Goal: Task Accomplishment & Management: Use online tool/utility

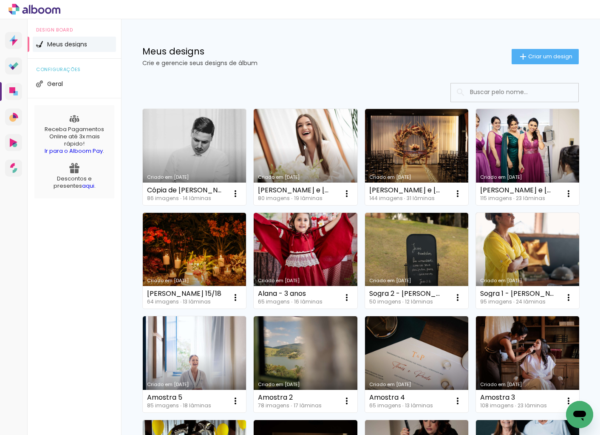
type input "a"
